Goal: Task Accomplishment & Management: Complete application form

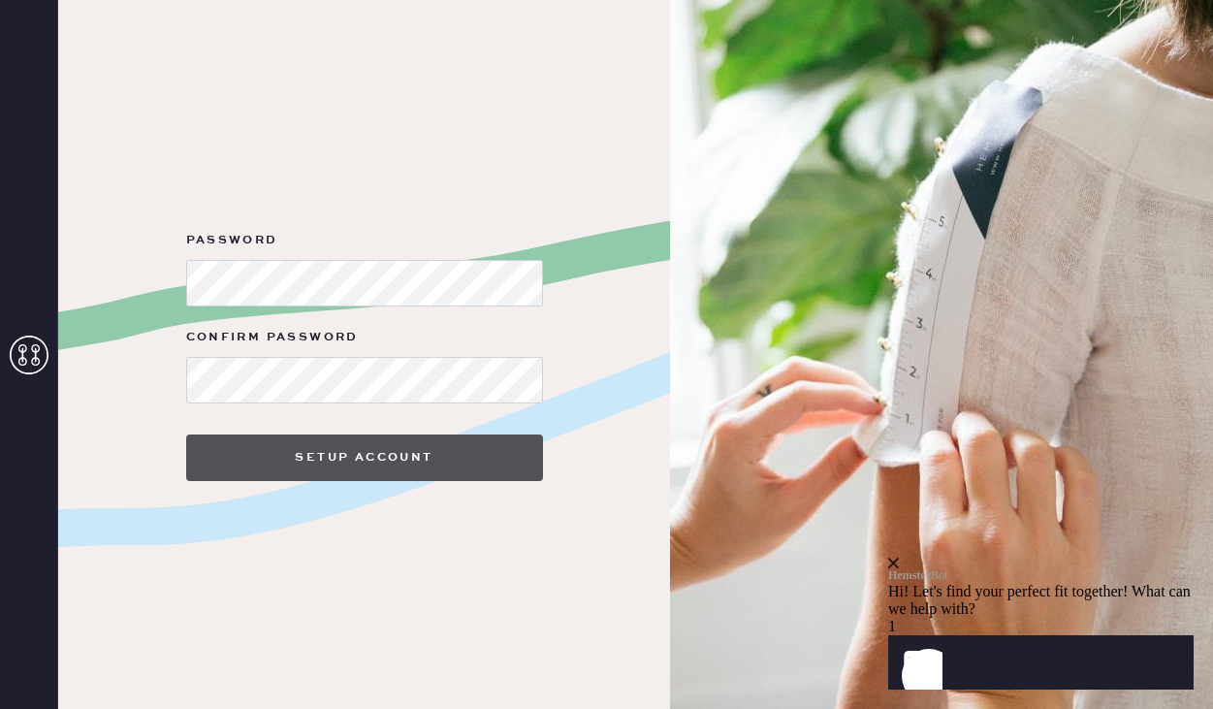
click at [339, 452] on button "Setup Account" at bounding box center [364, 458] width 357 height 47
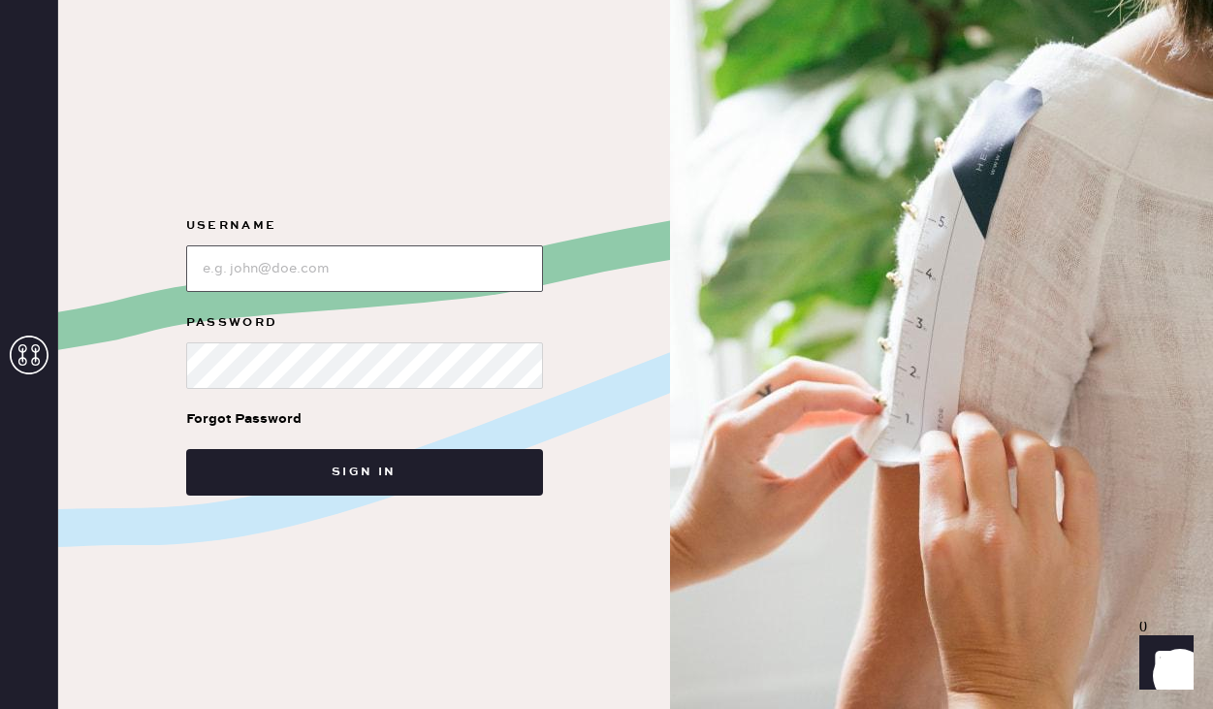
click at [358, 261] on input "loginName" at bounding box center [364, 268] width 357 height 47
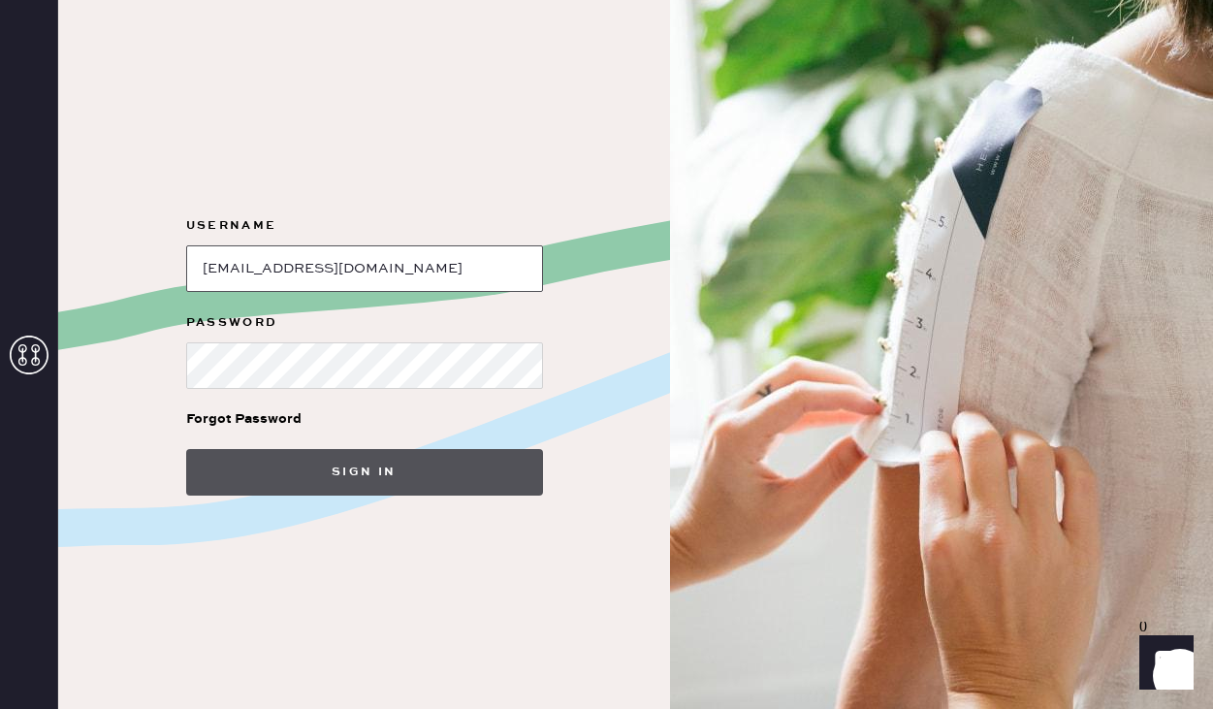
type input "[EMAIL_ADDRESS][DOMAIN_NAME]"
click at [452, 470] on button "Sign in" at bounding box center [364, 472] width 357 height 47
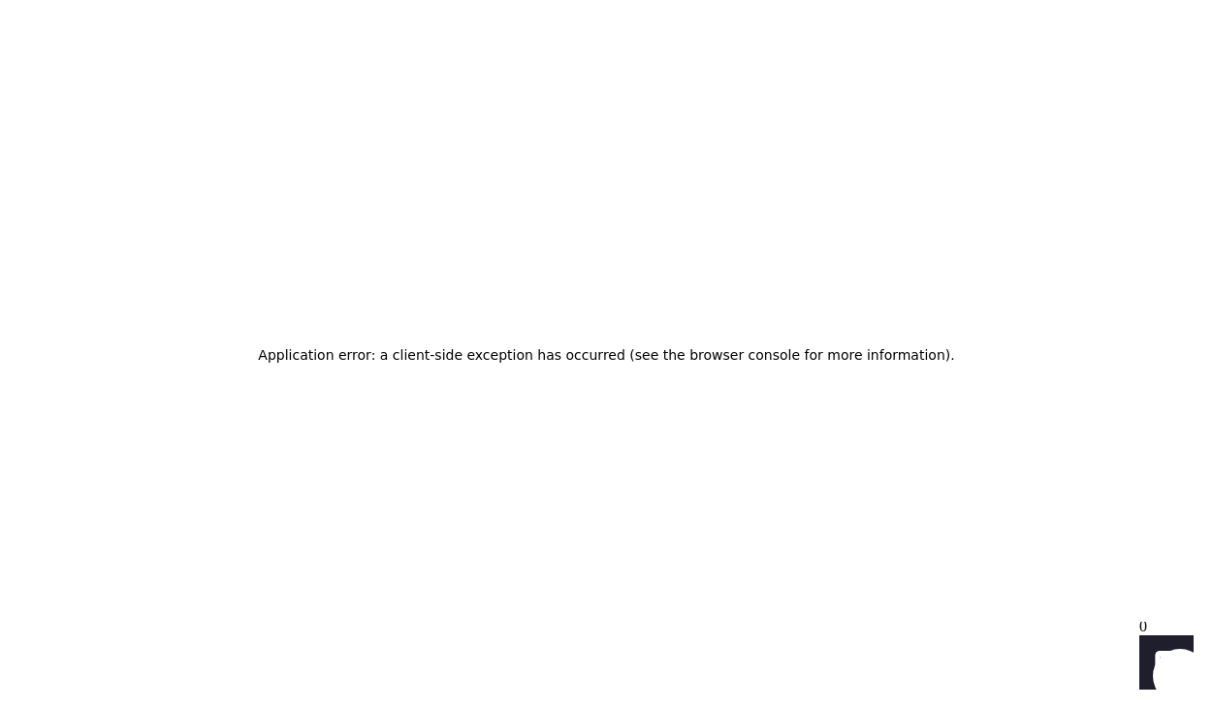
click at [702, 258] on div "Application error: a client-side exception has occurred (see the browser consol…" at bounding box center [606, 354] width 1213 height 709
